Goal: Task Accomplishment & Management: Use online tool/utility

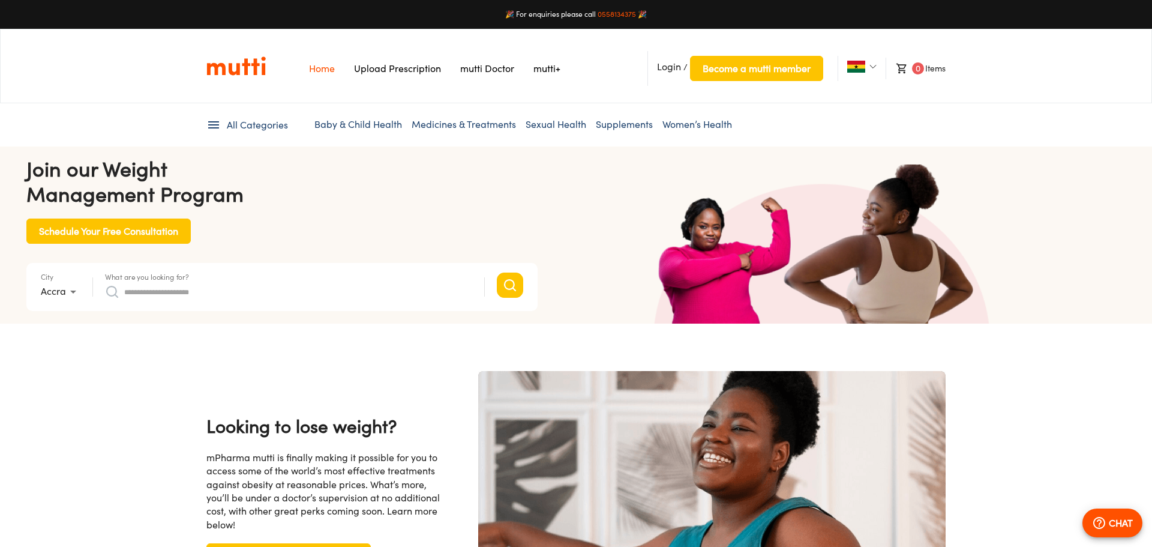
scroll to position [0, 936]
click at [214, 124] on icon at bounding box center [213, 124] width 11 height 7
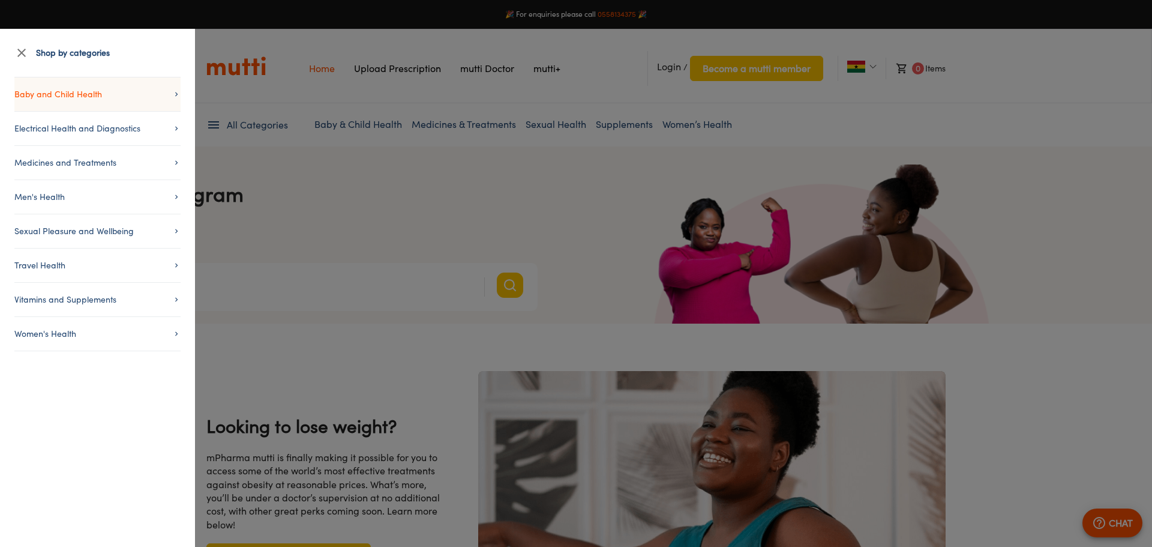
scroll to position [0, 1248]
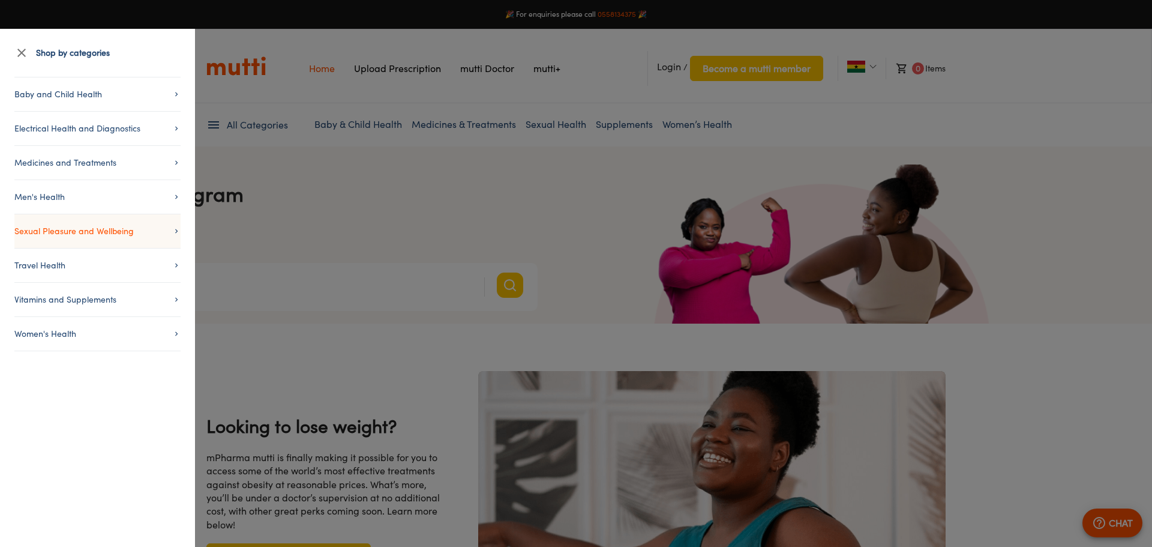
click at [170, 225] on span "Sexual Pleasure and Wellbeing" at bounding box center [97, 231] width 166 height 14
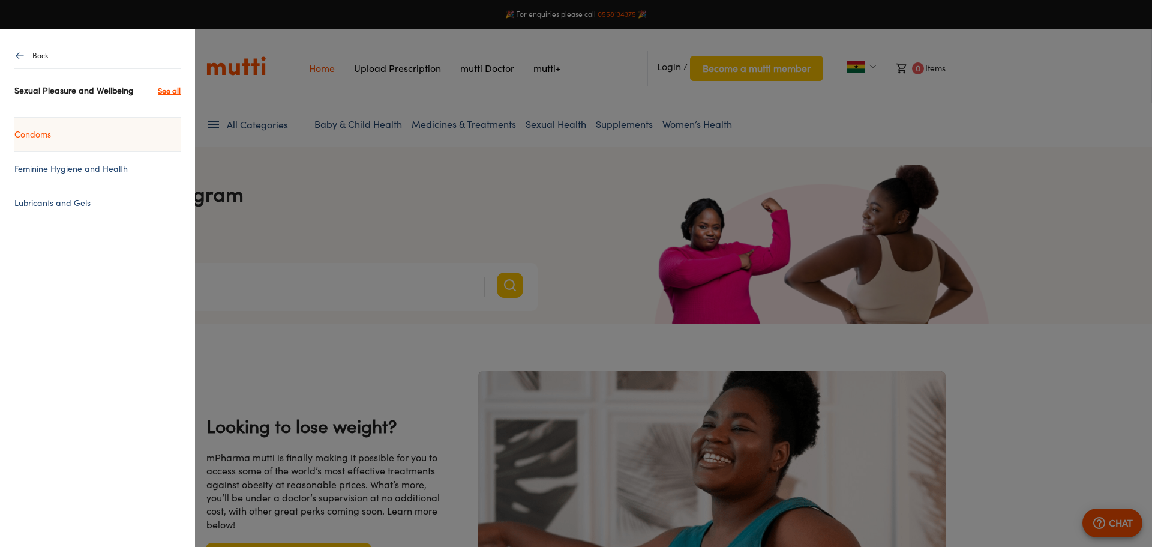
scroll to position [0, 1560]
click at [17, 53] on icon "button" at bounding box center [19, 55] width 11 height 11
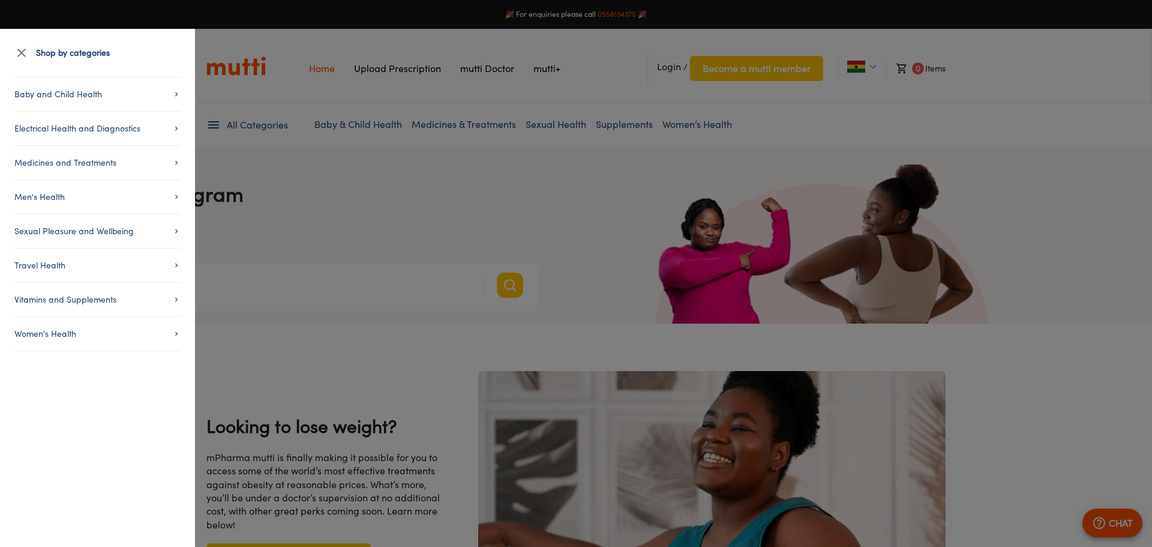
scroll to position [0, 1872]
click at [122, 302] on span "Vitamins and Supplements" at bounding box center [97, 299] width 166 height 14
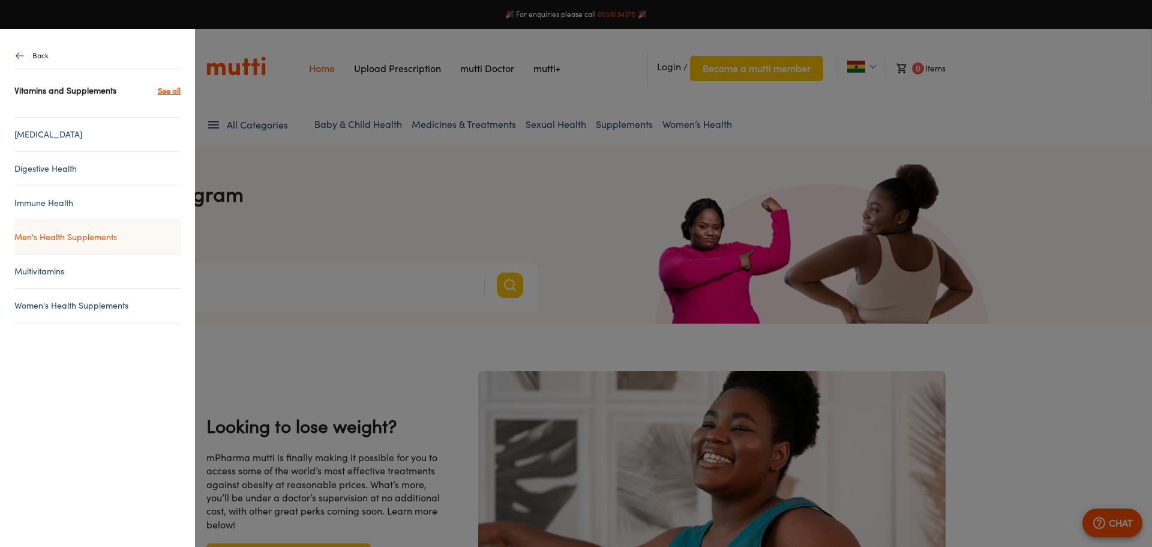
click at [131, 233] on link "Men's Health Supplements" at bounding box center [97, 237] width 166 height 14
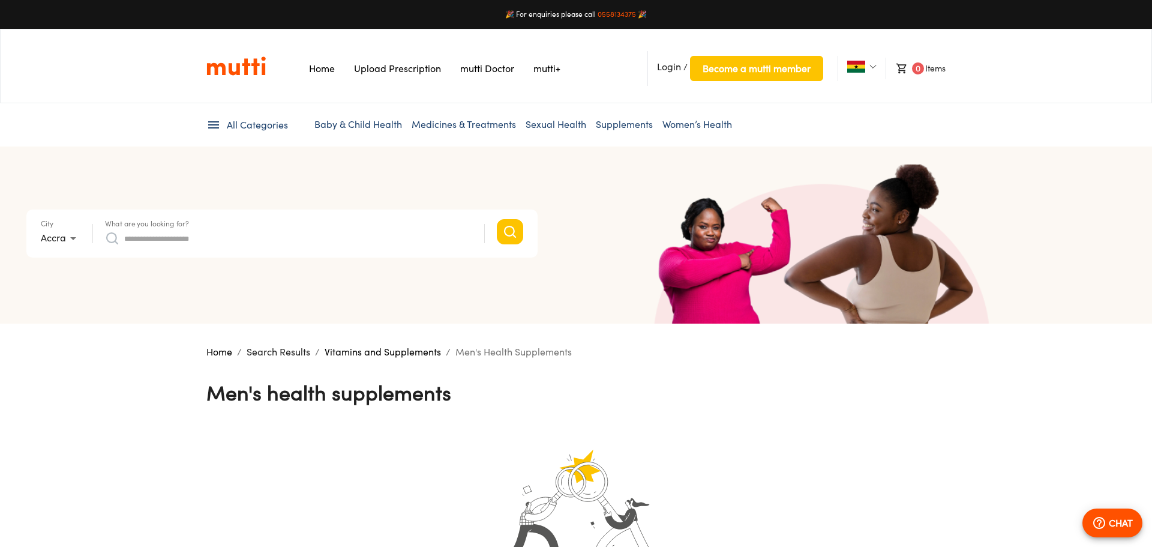
scroll to position [3, 0]
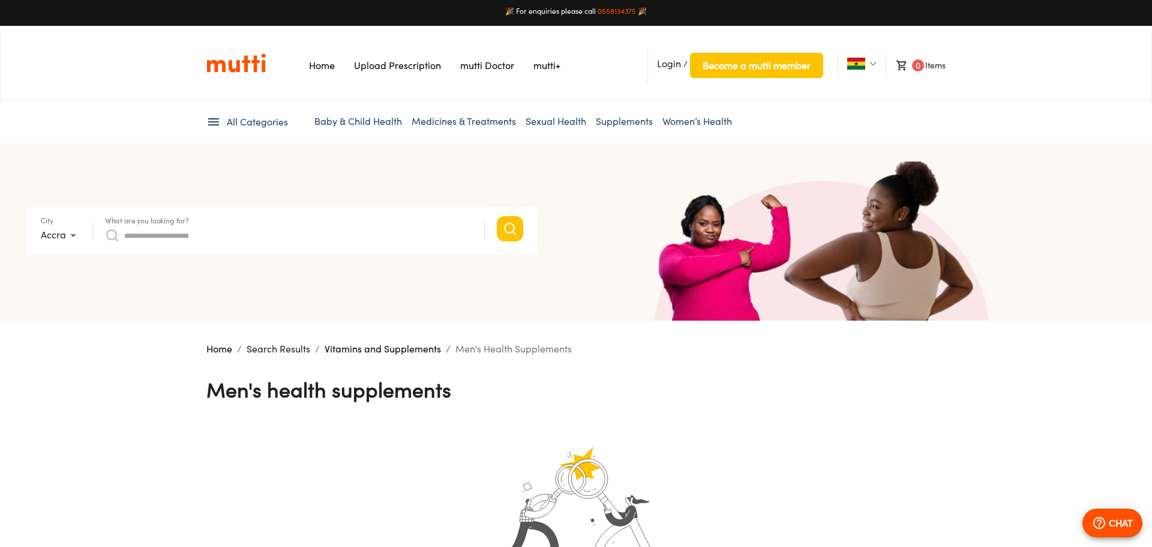
click at [359, 230] on input "What are you looking for?" at bounding box center [298, 235] width 348 height 19
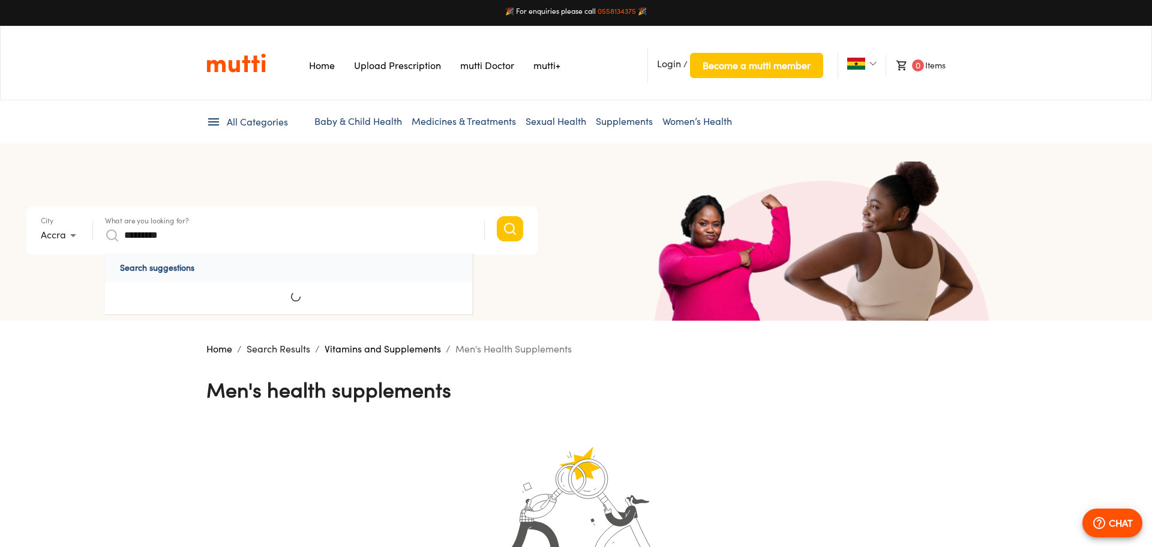
type input "********"
click at [447, 116] on link "Medicines & Treatments" at bounding box center [464, 121] width 104 height 12
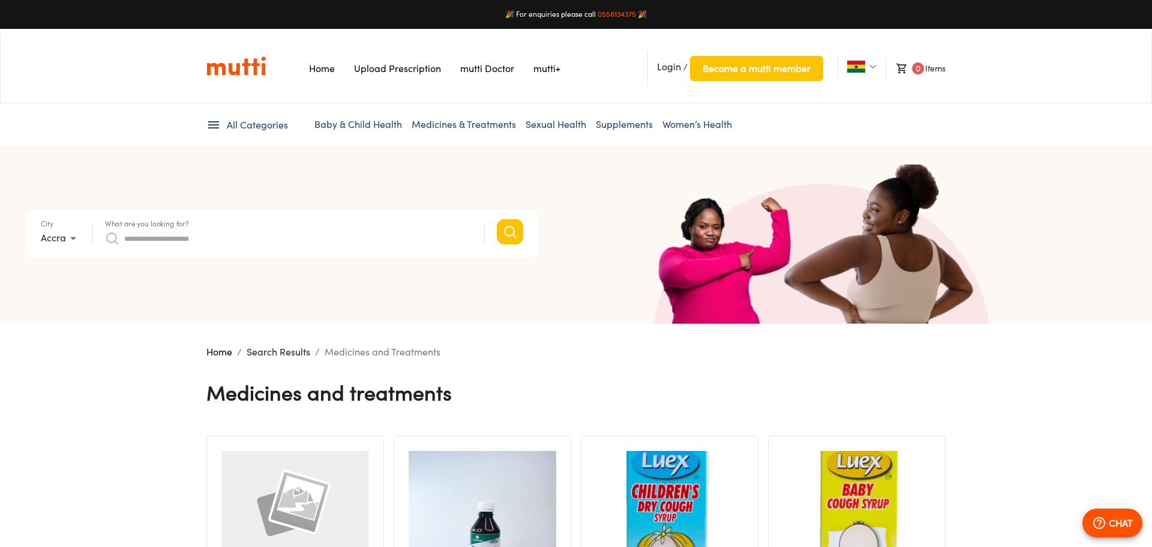
click at [634, 128] on link "Supplements" at bounding box center [624, 124] width 57 height 12
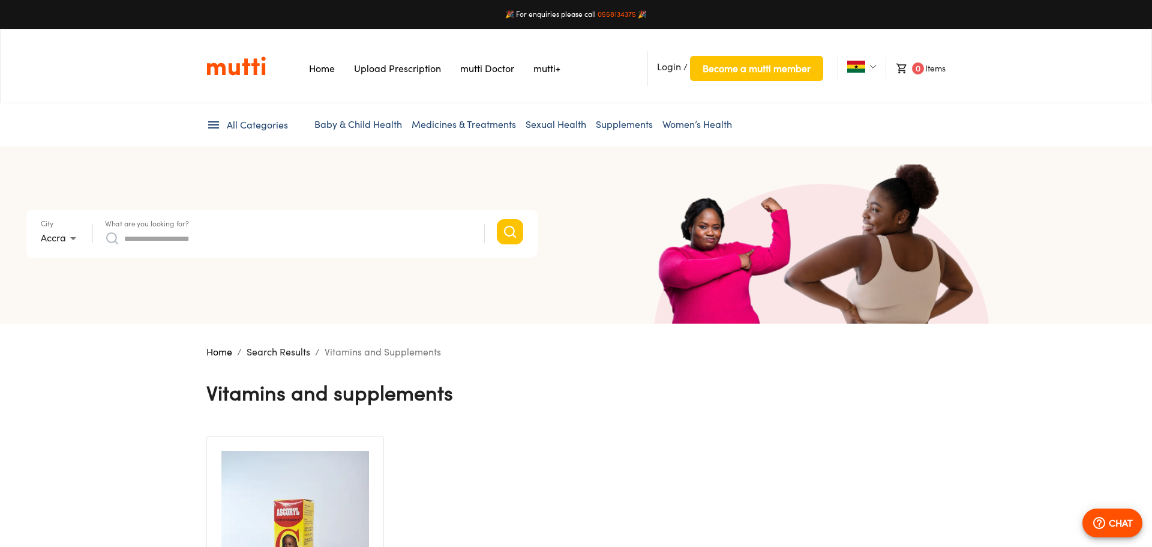
click at [424, 62] on link "Upload Prescription" at bounding box center [397, 68] width 87 height 12
